Goal: Information Seeking & Learning: Learn about a topic

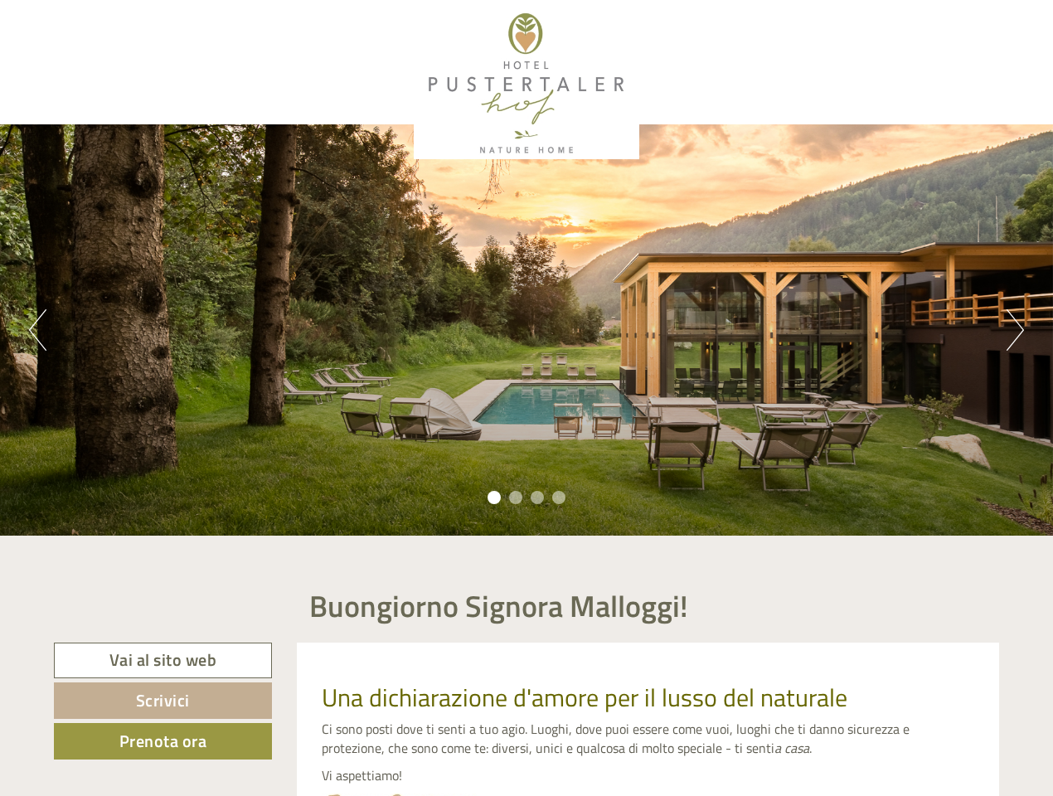
click at [527, 398] on div "Previous Next 1 2 3 4" at bounding box center [526, 329] width 1053 height 411
click at [37, 330] on button "Previous" at bounding box center [37, 329] width 17 height 41
click at [527, 330] on div "Previous Next 1 2 3 4" at bounding box center [526, 329] width 1053 height 411
click at [1015, 330] on button "Next" at bounding box center [1015, 329] width 17 height 41
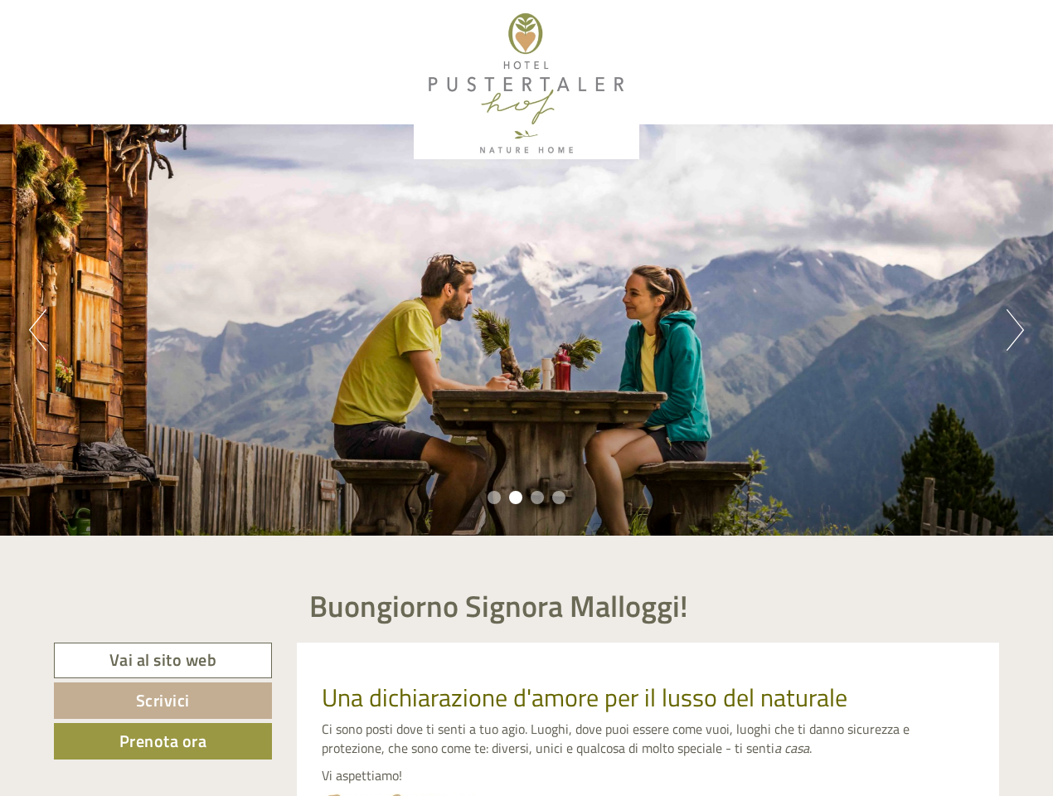
click at [494, 498] on li "1" at bounding box center [494, 497] width 13 height 13
click at [516, 498] on li "2" at bounding box center [515, 497] width 13 height 13
click at [537, 498] on li "3" at bounding box center [537, 497] width 13 height 13
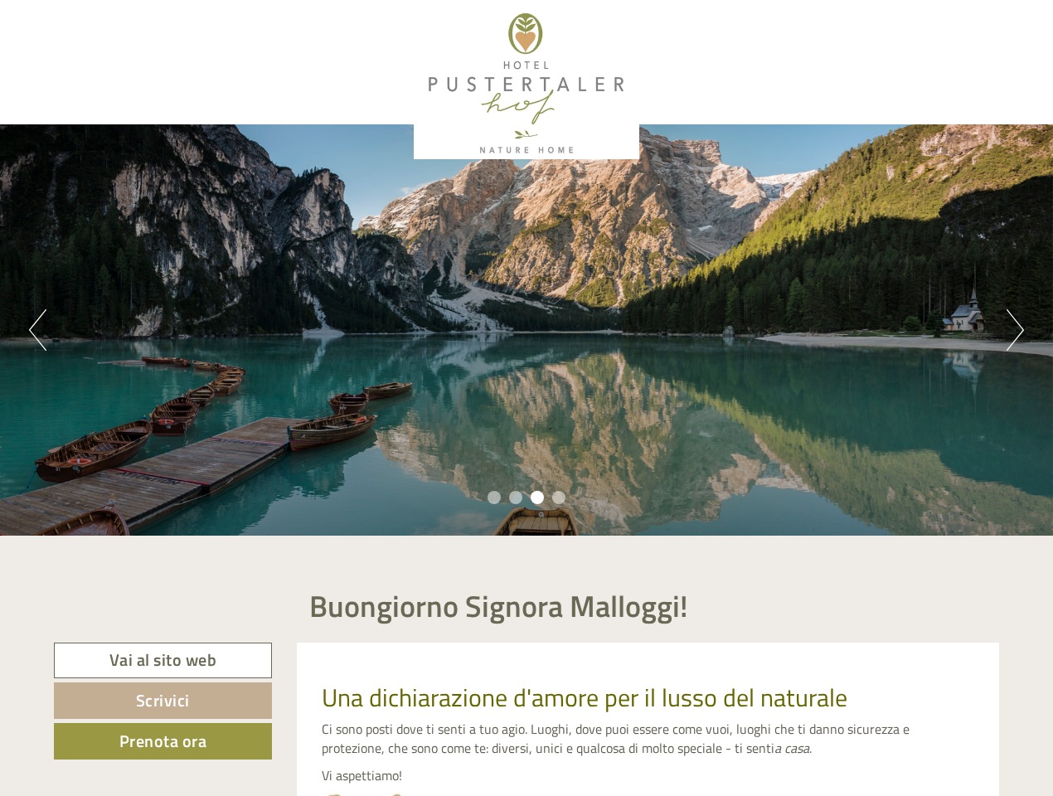
click at [559, 498] on li "4" at bounding box center [558, 497] width 13 height 13
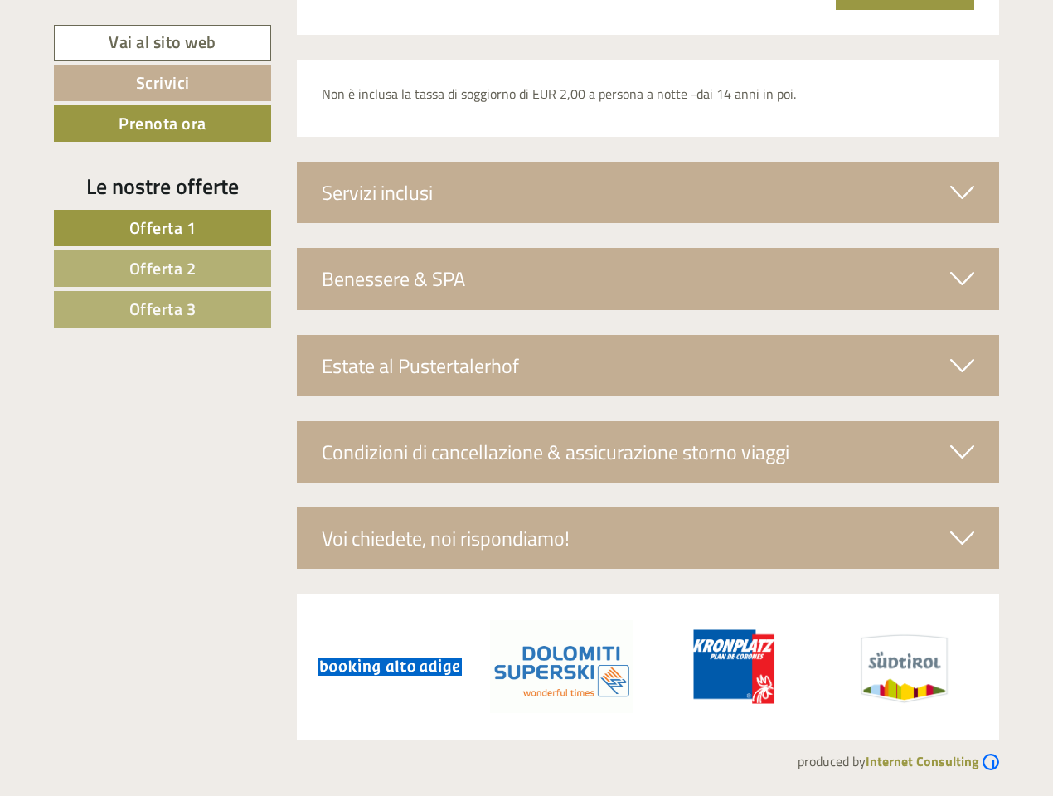
click at [163, 228] on span "Offerta 1" at bounding box center [162, 228] width 67 height 26
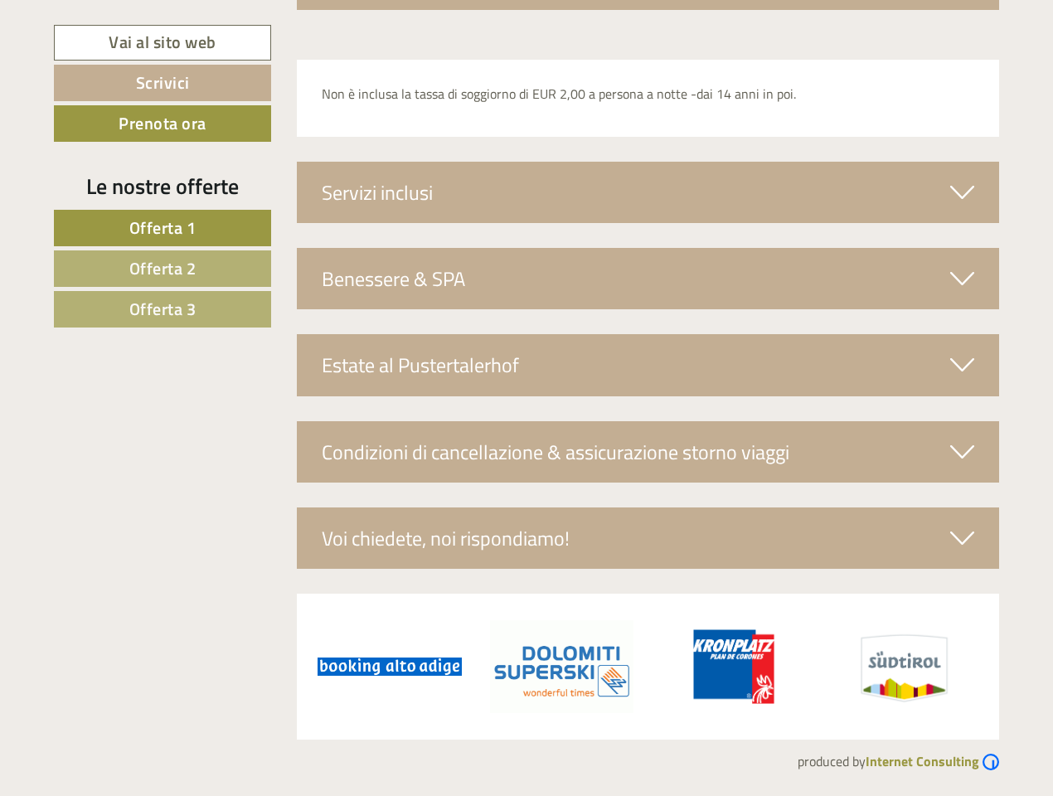
click at [163, 269] on span "Offerta 2" at bounding box center [162, 268] width 67 height 26
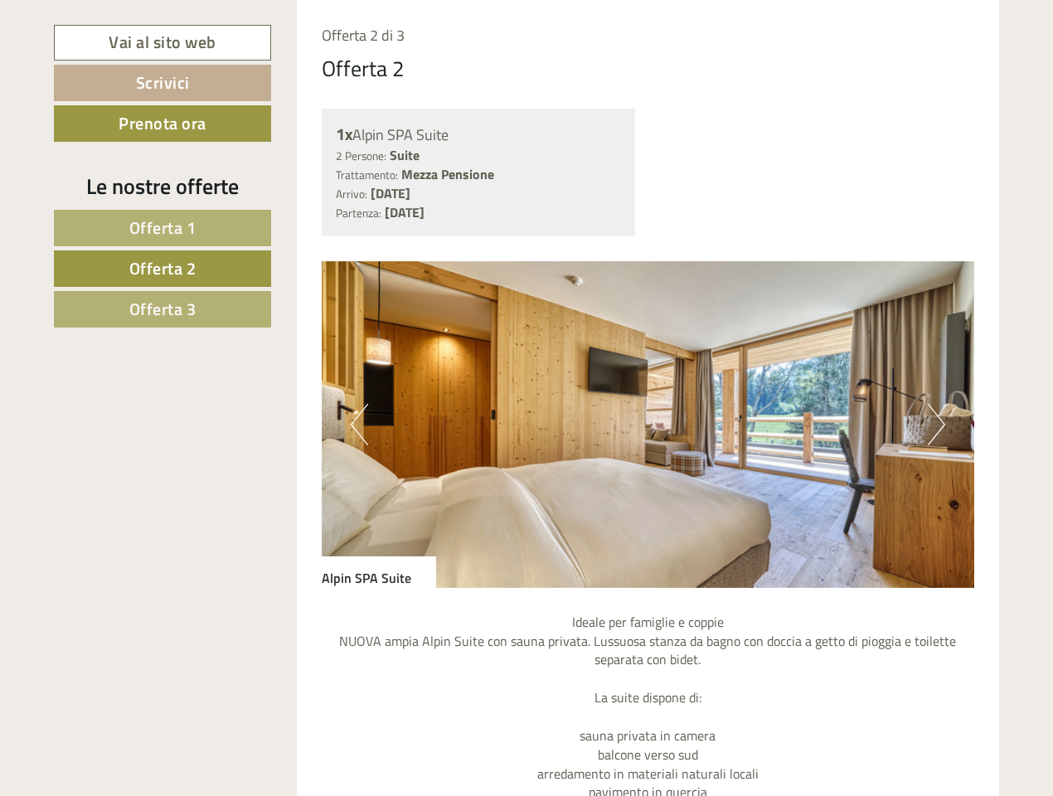
click at [163, 309] on span "Offerta 3" at bounding box center [162, 309] width 67 height 26
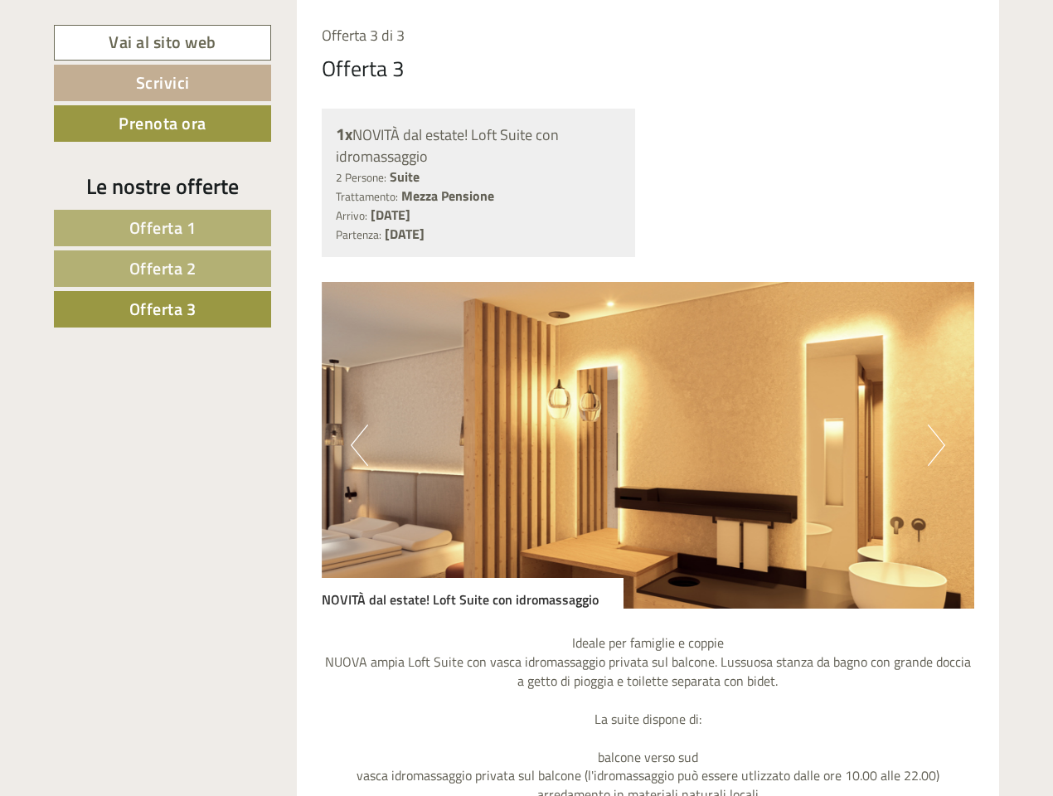
click at [649, 192] on div "1x NOVITÀ dal estate! Loft Suite con idromassaggio 2 Persone: Suite Trattamento…" at bounding box center [648, 183] width 678 height 149
click at [649, 279] on div "Offerta 3 di 3 Offerta 3 1x NOVITÀ dal estate! Loft Suite con idromassaggio 2 P…" at bounding box center [648, 716] width 703 height 1432
click at [649, 366] on img at bounding box center [649, 445] width 654 height 327
click at [649, 452] on img at bounding box center [649, 445] width 654 height 327
click at [649, 538] on img at bounding box center [649, 445] width 654 height 327
